Goal: Information Seeking & Learning: Learn about a topic

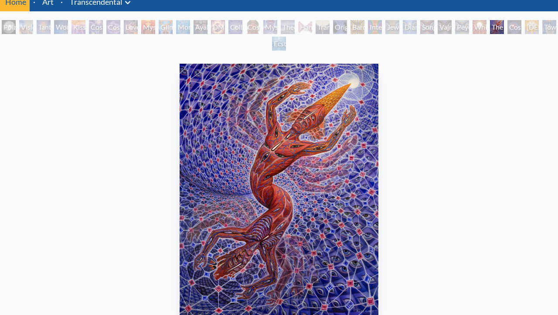
scroll to position [48, 0]
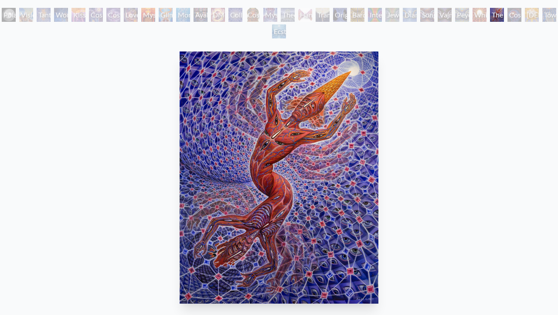
click at [283, 30] on div "Ecstasy" at bounding box center [279, 31] width 14 height 14
